Goal: Check status: Check status

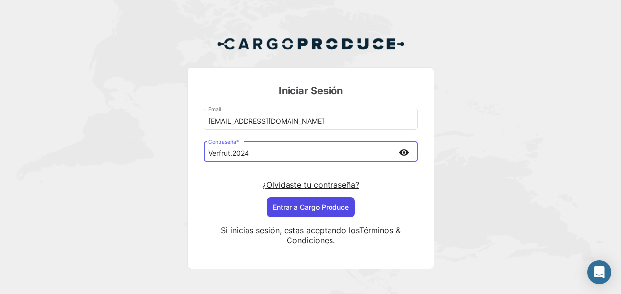
scroll to position [41, 0]
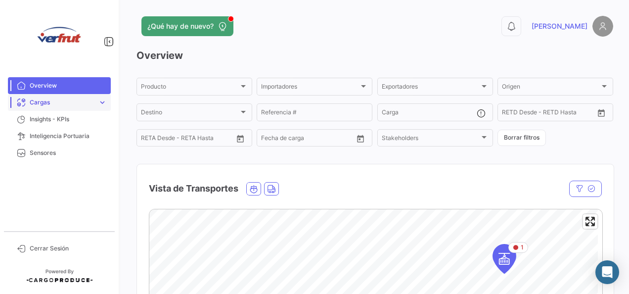
click at [82, 108] on link "Cargas expand_more" at bounding box center [59, 102] width 103 height 17
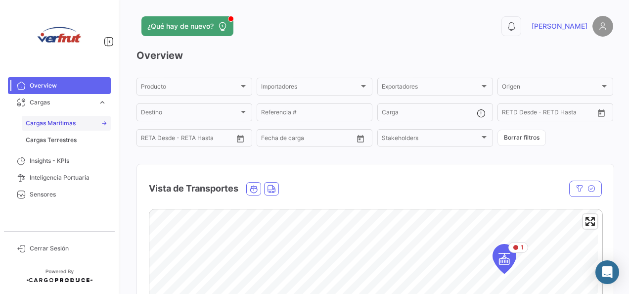
click at [73, 126] on span "Cargas Marítimas" at bounding box center [51, 123] width 50 height 9
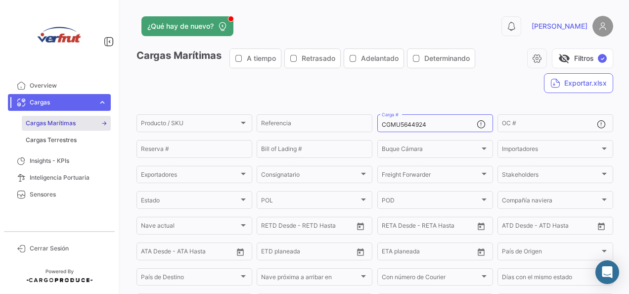
drag, startPoint x: 416, startPoint y: 117, endPoint x: 609, endPoint y: 89, distance: 194.9
click at [424, 115] on div "CGMU5644924 Carga #" at bounding box center [429, 122] width 95 height 19
click at [444, 126] on input "CGMU5644924" at bounding box center [429, 124] width 95 height 7
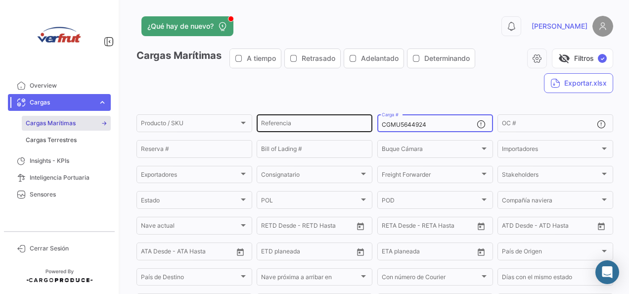
drag, startPoint x: 449, startPoint y: 125, endPoint x: 339, endPoint y: 125, distance: 109.8
click at [0, 0] on div "Producto / SKU Producto / SKU Referencia CGMU5644924 Carga # OC # Reserva # Bil…" at bounding box center [0, 0] width 0 height 0
paste input "HLBU9927143"
type input "HLBU9927143"
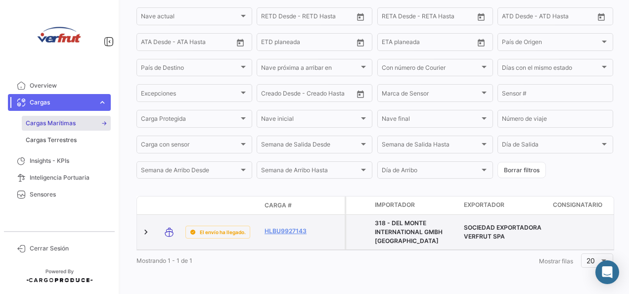
scroll to position [220, 0]
click at [266, 227] on link "HLBU9927143" at bounding box center [290, 230] width 51 height 9
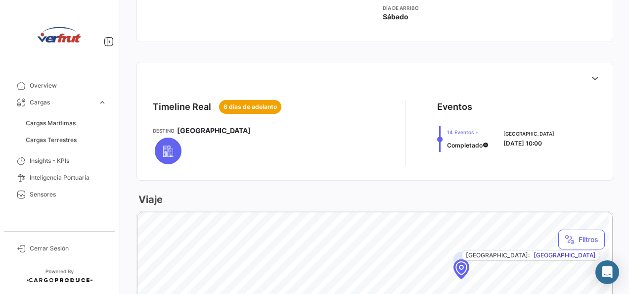
scroll to position [346, 0]
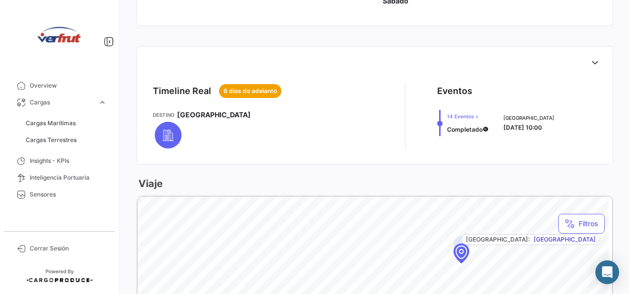
click at [458, 115] on span "14 Eventos +" at bounding box center [468, 116] width 42 height 8
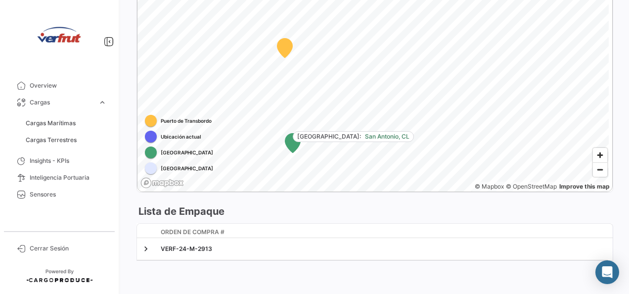
scroll to position [623, 0]
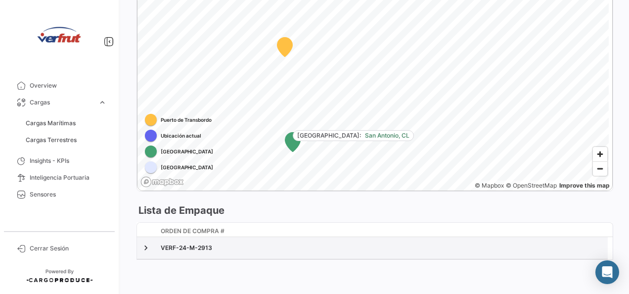
click at [234, 248] on div "VERF-24-M-2913" at bounding box center [382, 247] width 443 height 9
click at [146, 245] on link at bounding box center [146, 248] width 10 height 10
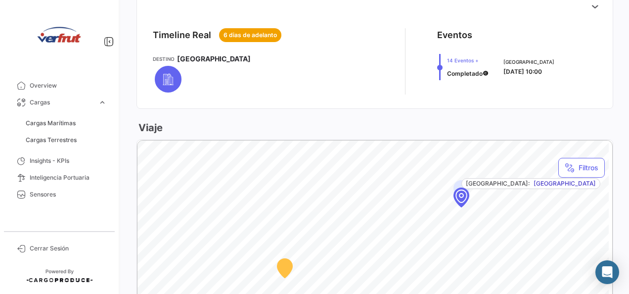
scroll to position [346, 0]
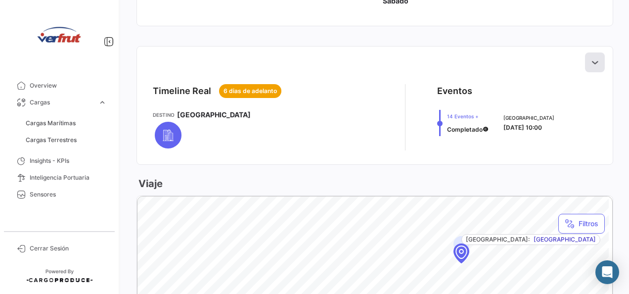
click at [590, 58] on icon at bounding box center [595, 62] width 10 height 10
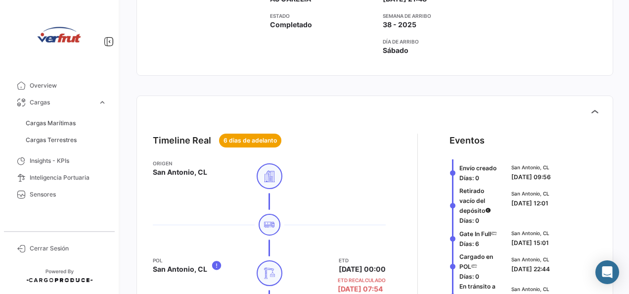
scroll to position [0, 0]
